Goal: Task Accomplishment & Management: Manage account settings

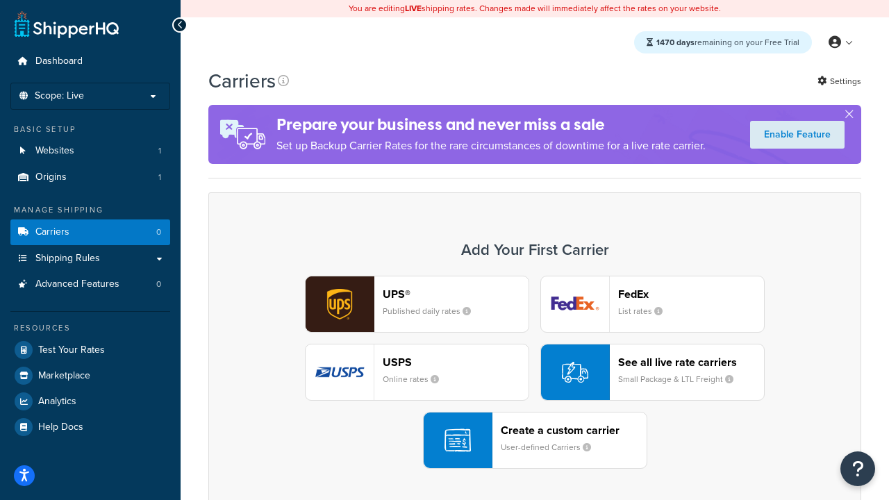
click at [535, 372] on div "UPS® Published daily rates FedEx List rates USPS Online rates See all live rate…" at bounding box center [535, 372] width 624 height 193
click at [691, 294] on header "FedEx" at bounding box center [691, 294] width 146 height 13
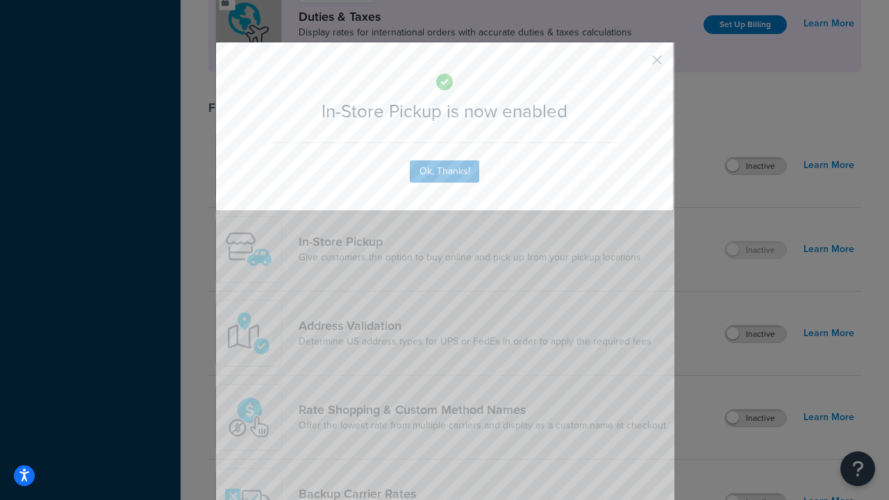
click at [636, 65] on button "button" at bounding box center [636, 64] width 3 height 3
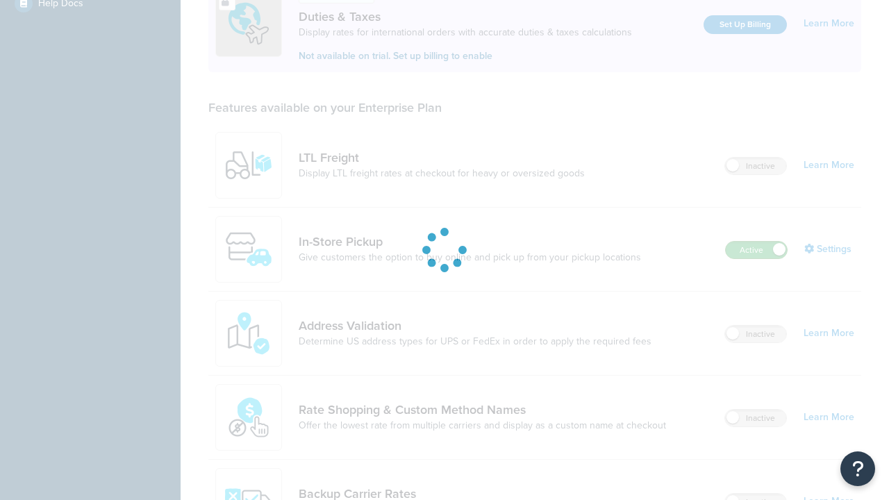
click at [756, 242] on label "Active" at bounding box center [756, 250] width 61 height 17
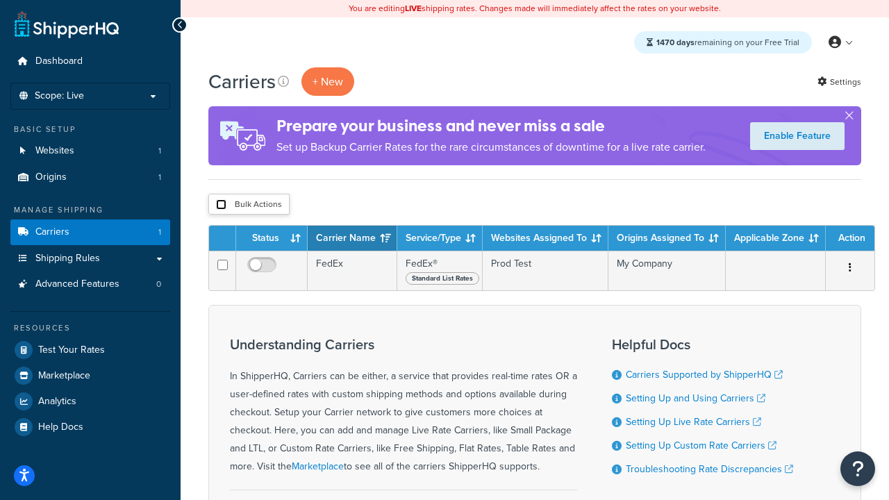
click at [221, 205] on input "checkbox" at bounding box center [221, 204] width 10 height 10
checkbox input "true"
click at [0, 0] on button "Delete" at bounding box center [0, 0] width 0 height 0
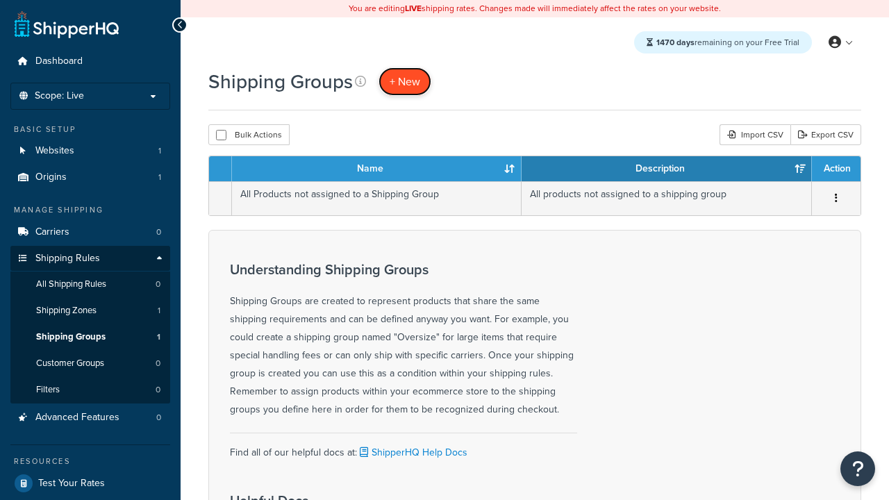
click at [405, 81] on span "+ New" at bounding box center [405, 82] width 31 height 16
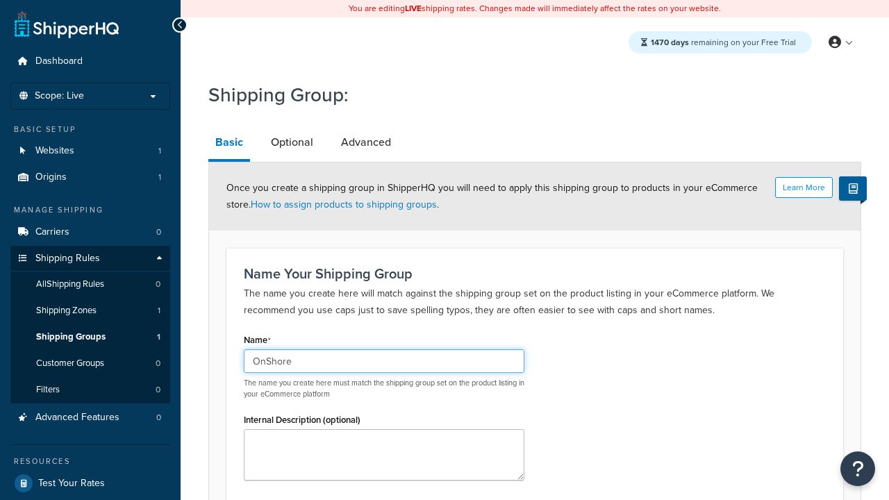
type input "OnShore"
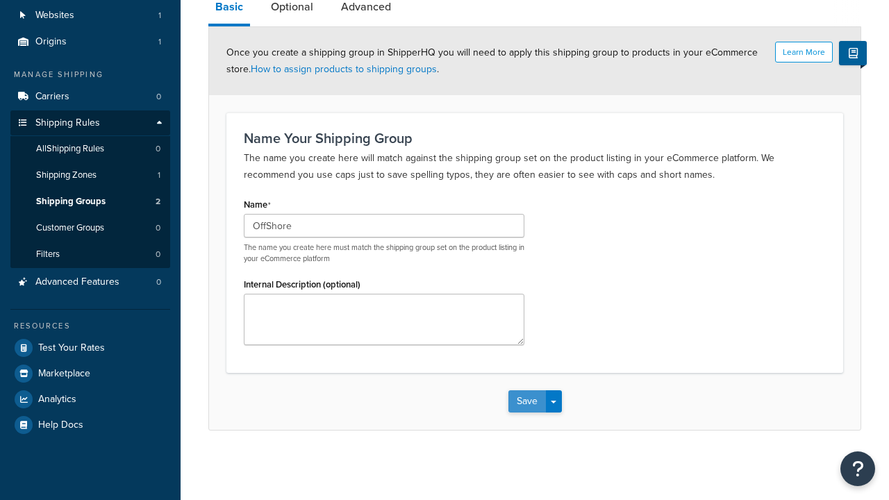
type input "OffShore"
click at [527, 401] on button "Save" at bounding box center [527, 401] width 38 height 22
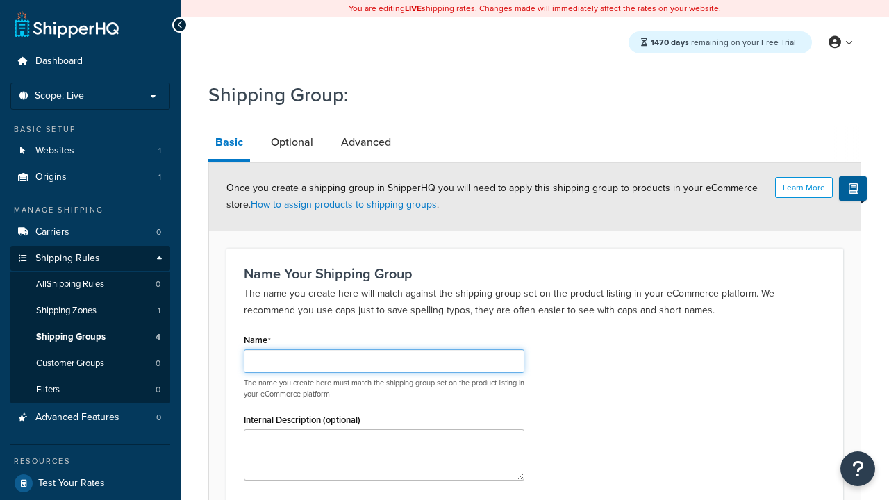
scroll to position [136, 0]
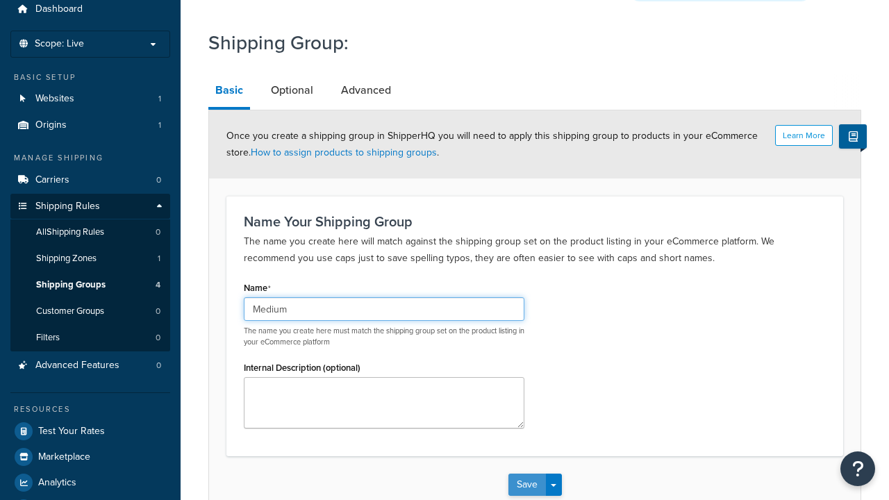
type input "Medium"
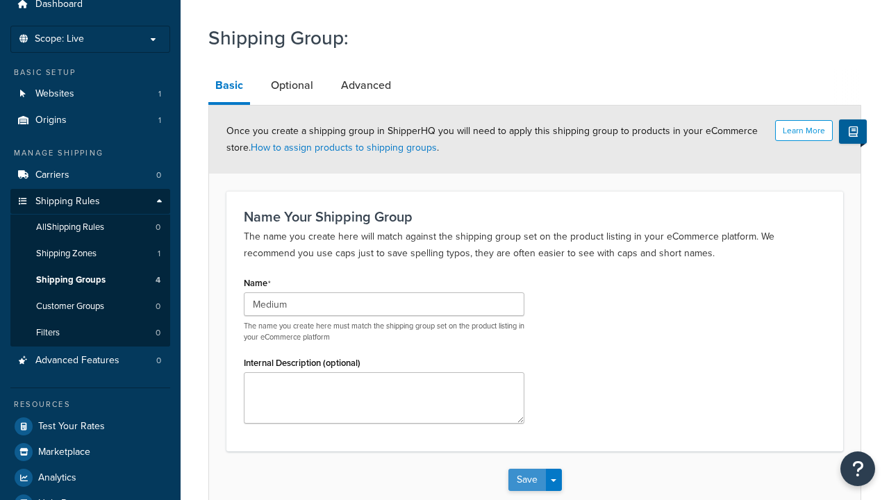
click at [527, 469] on button "Save" at bounding box center [527, 480] width 38 height 22
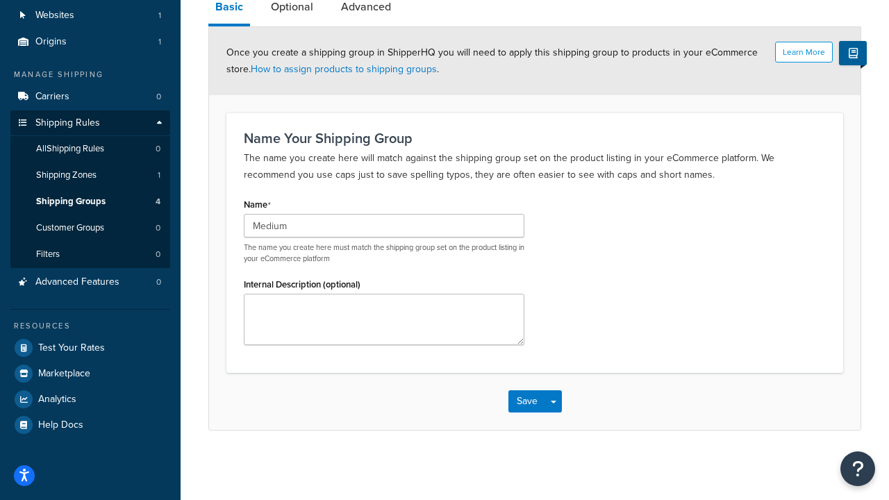
scroll to position [0, 0]
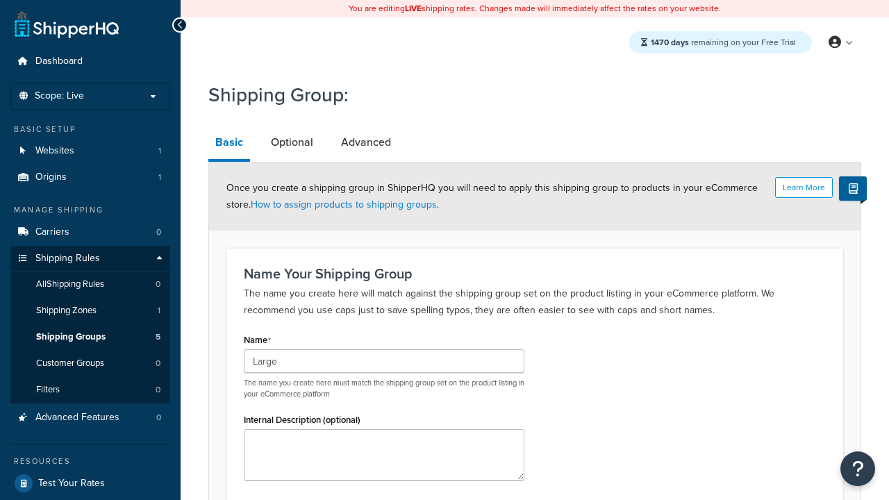
scroll to position [136, 0]
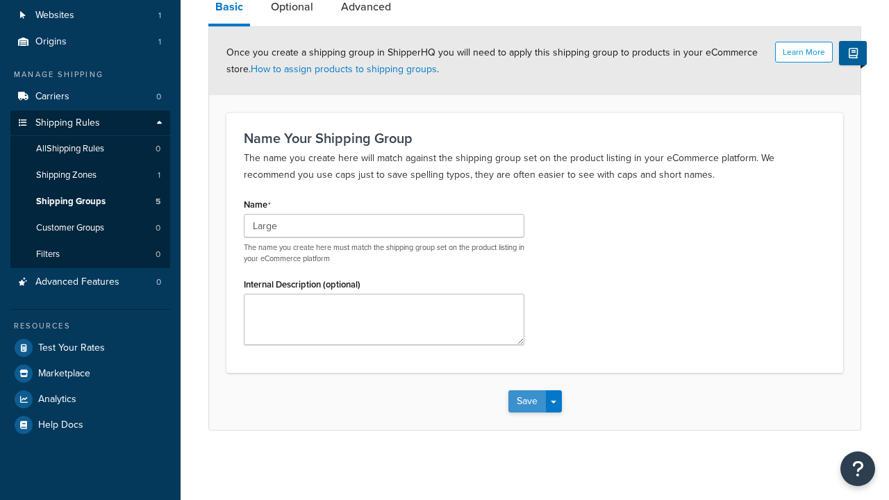
type input "Large"
click at [527, 401] on button "Save" at bounding box center [527, 401] width 38 height 22
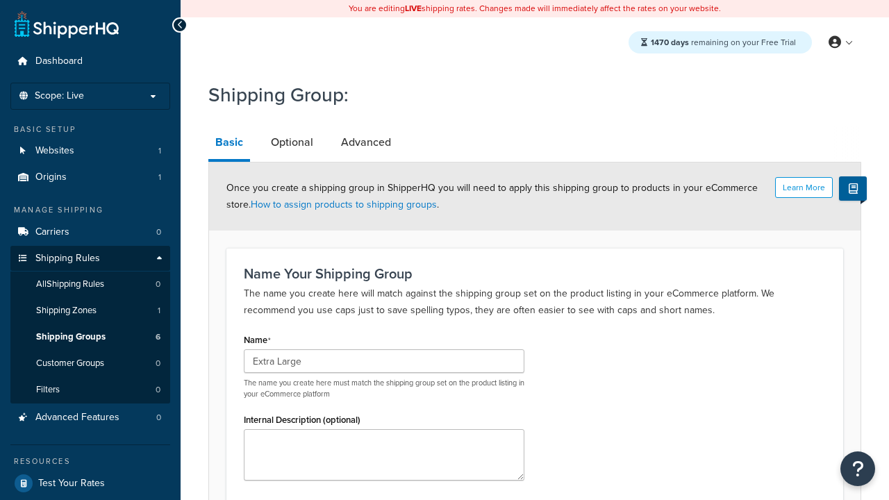
scroll to position [136, 0]
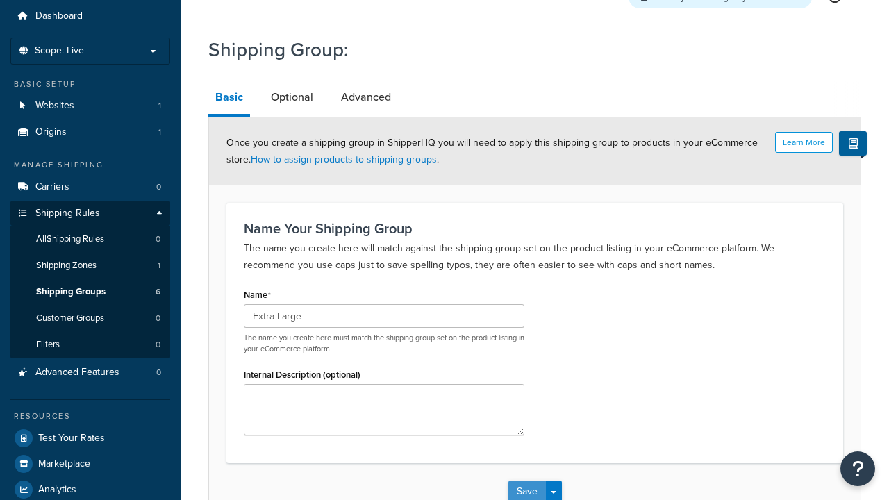
type input "Extra Large"
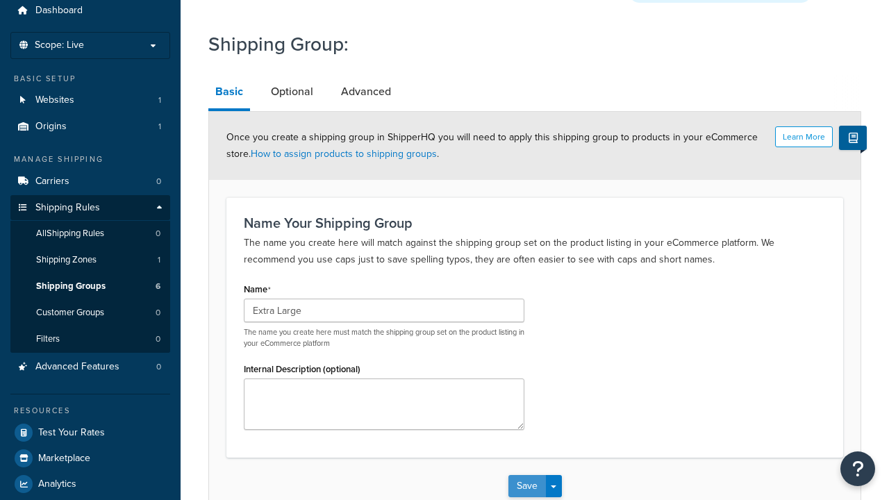
click at [527, 475] on button "Save" at bounding box center [527, 486] width 38 height 22
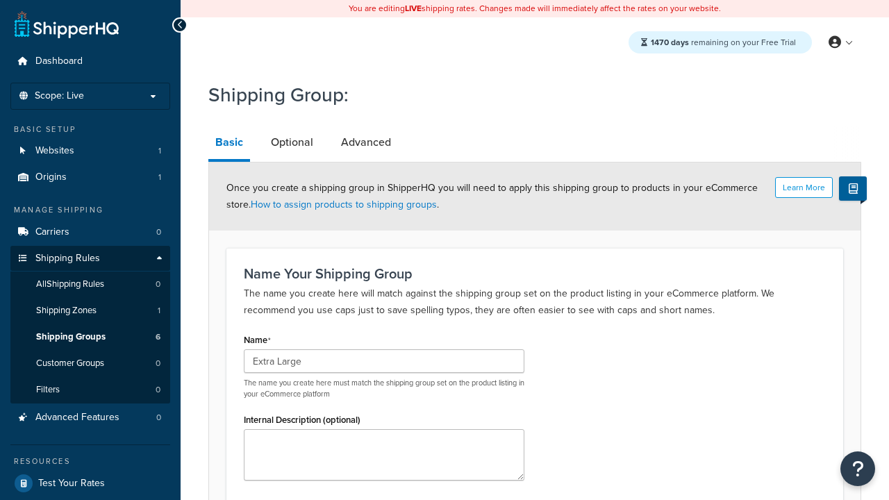
scroll to position [0, 0]
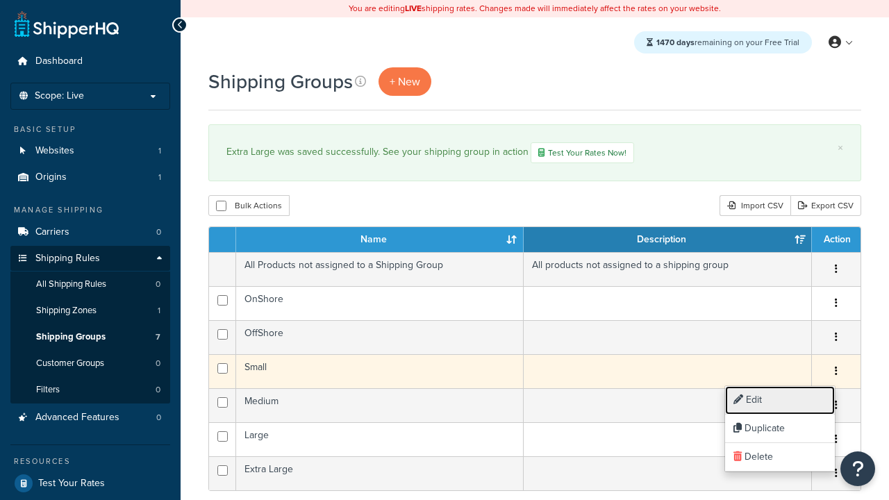
click at [779, 400] on link "Edit" at bounding box center [780, 400] width 110 height 28
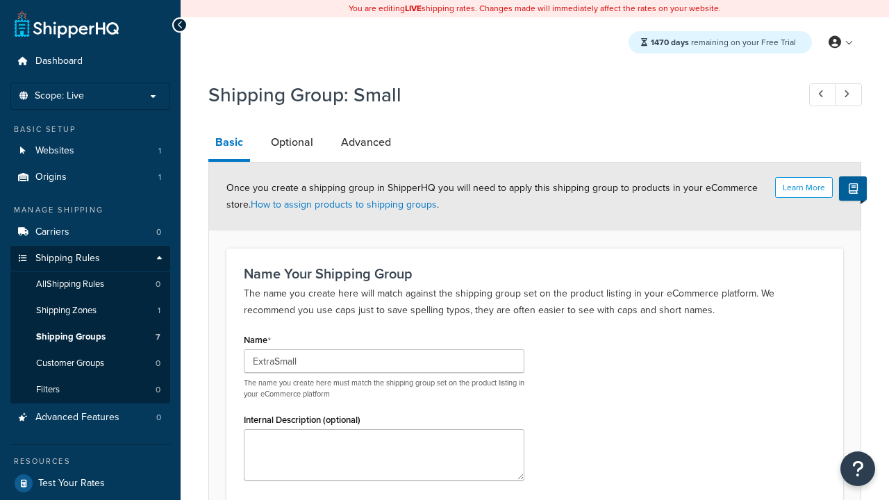
scroll to position [136, 0]
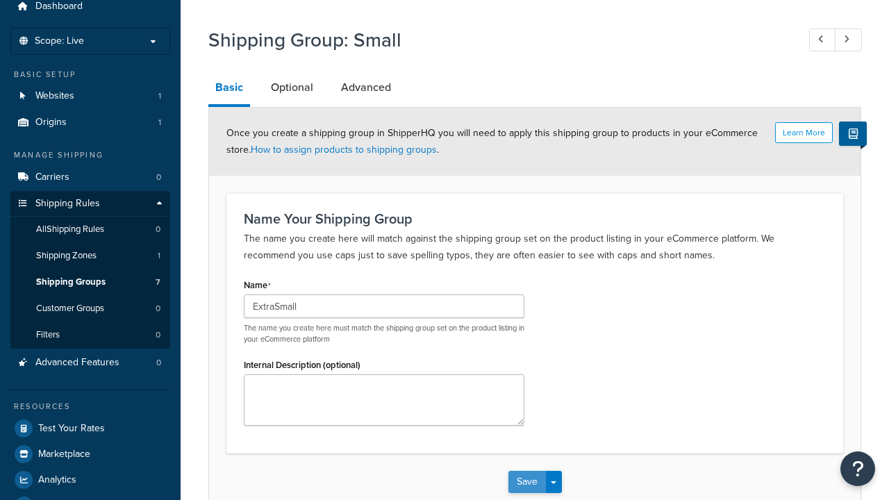
type input "ExtraSmall"
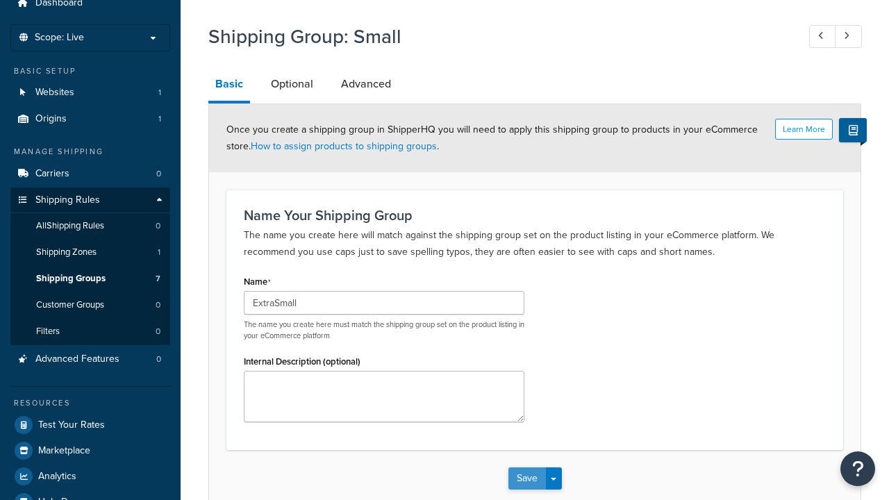
click at [527, 467] on button "Save" at bounding box center [527, 478] width 38 height 22
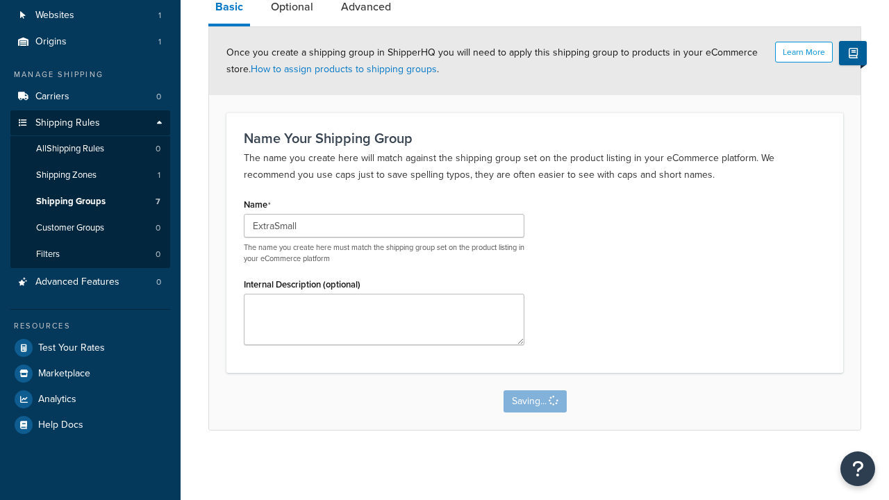
scroll to position [0, 0]
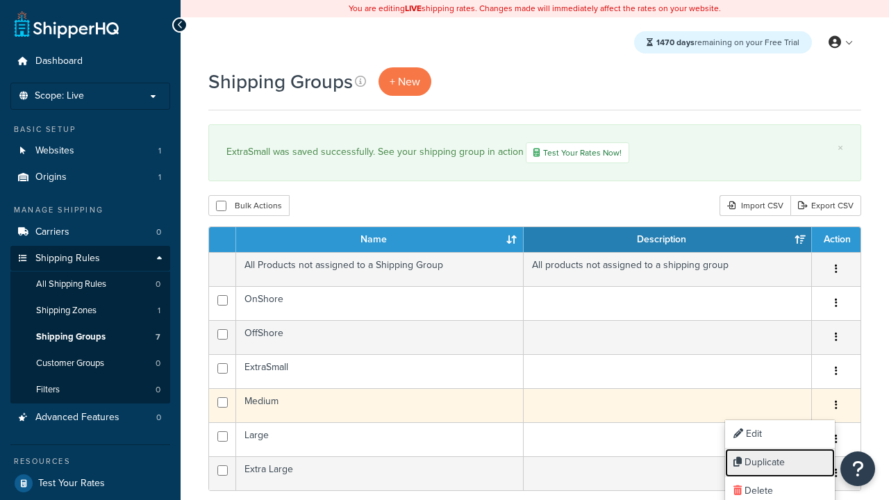
click at [779, 463] on link "Duplicate" at bounding box center [780, 463] width 110 height 28
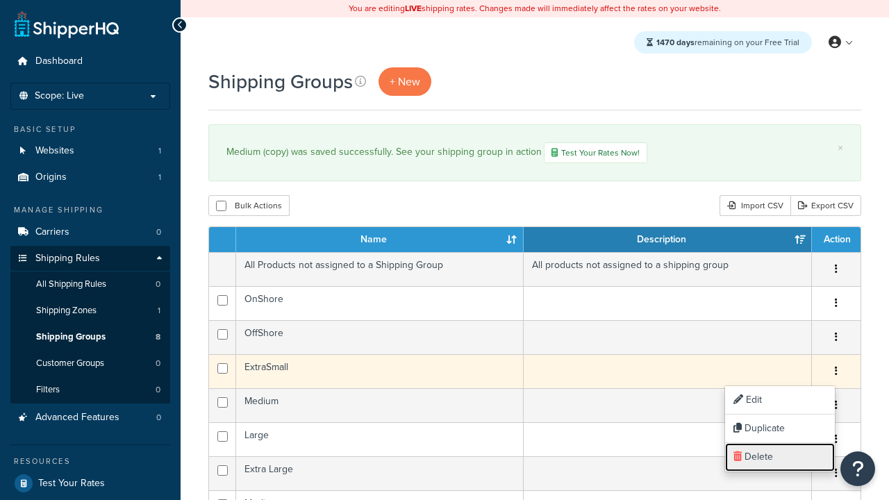
click at [779, 457] on link "Delete" at bounding box center [780, 457] width 110 height 28
